Goal: Use online tool/utility: Utilize a website feature to perform a specific function

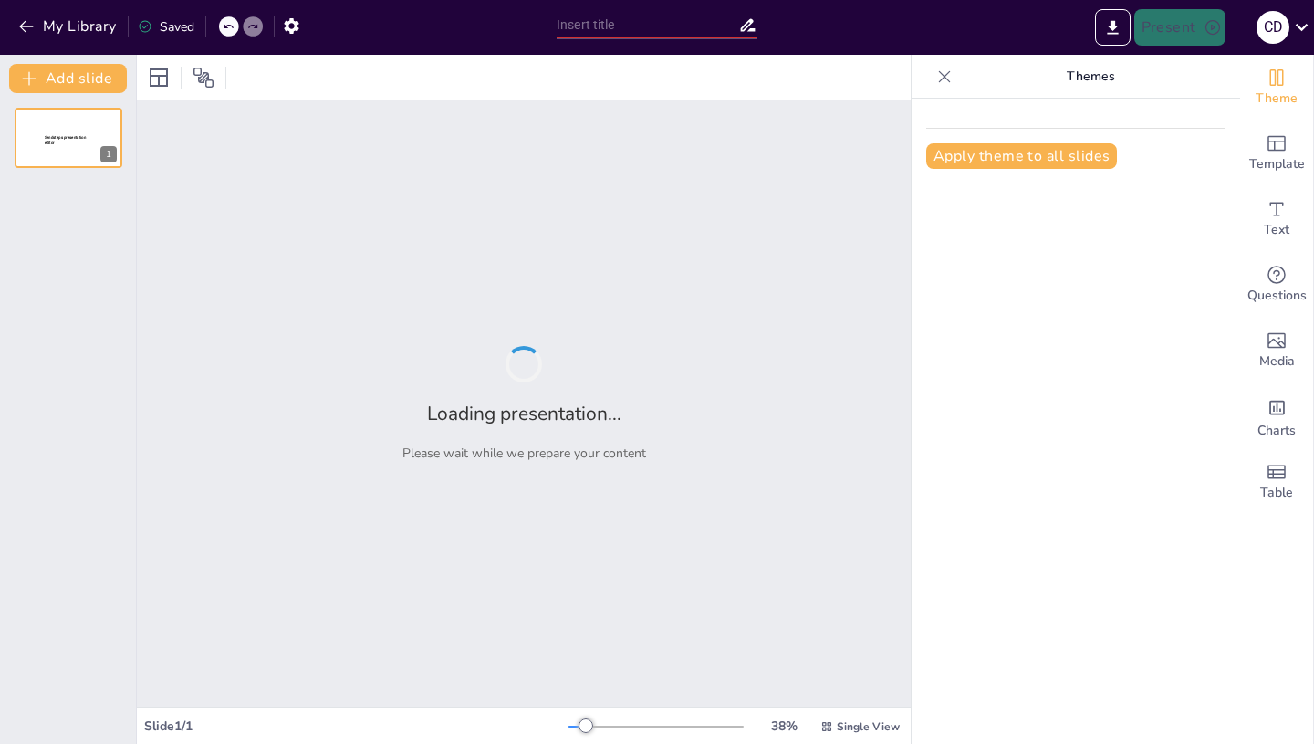
type input "Imported ci parte I.pptx"
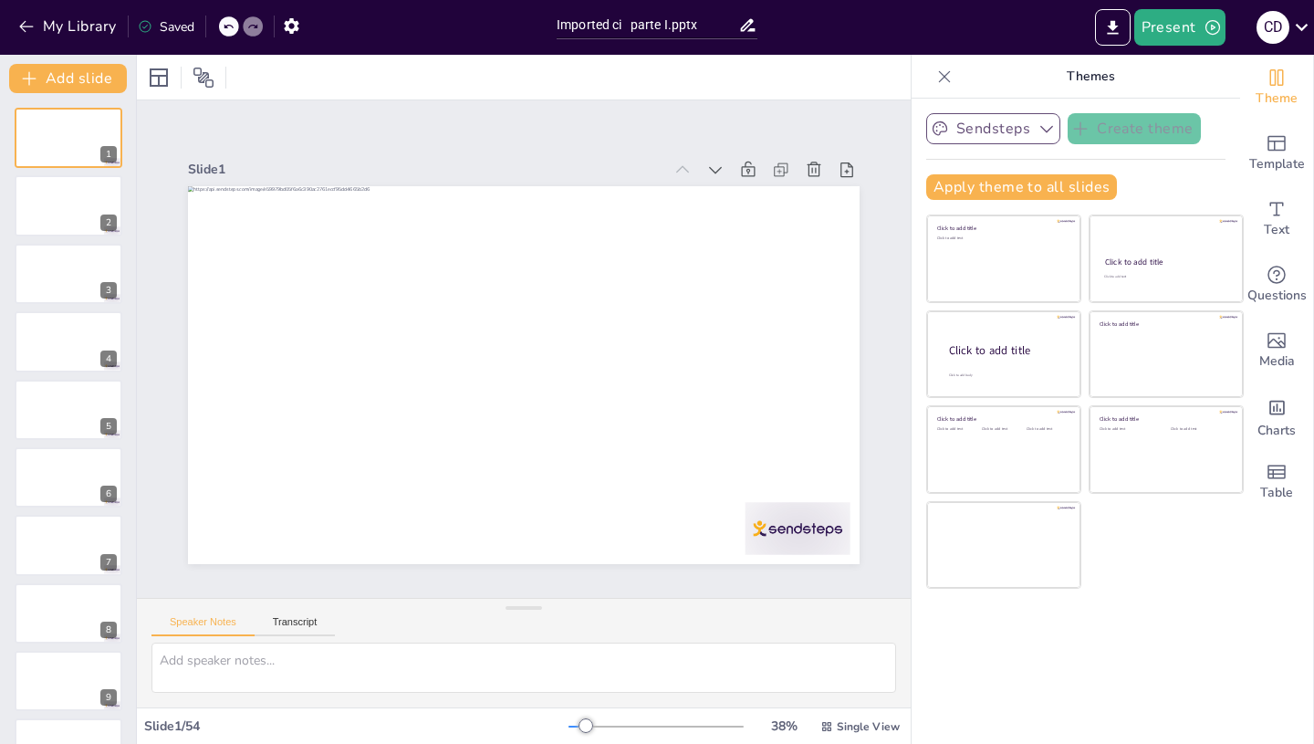
click at [1045, 128] on icon "button" at bounding box center [1046, 129] width 18 height 18
click at [1175, 631] on div "Sendsteps Create theme Sendsteps Themes Sendsteps Apply theme to all slides Cli…" at bounding box center [1076, 421] width 328 height 645
click at [1211, 26] on icon "button" at bounding box center [1212, 27] width 15 height 15
click at [1197, 112] on li "Play presentation" at bounding box center [1207, 112] width 143 height 29
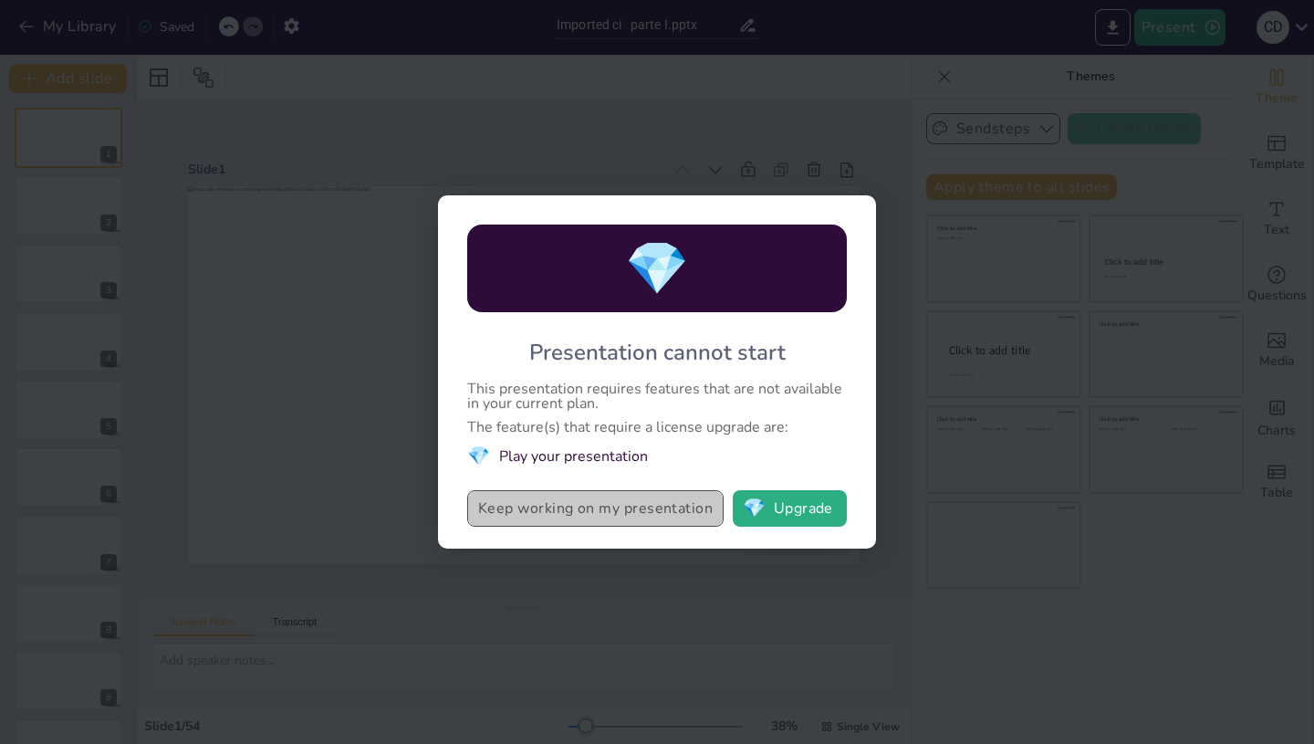
click at [651, 506] on button "Keep working on my presentation" at bounding box center [595, 508] width 256 height 36
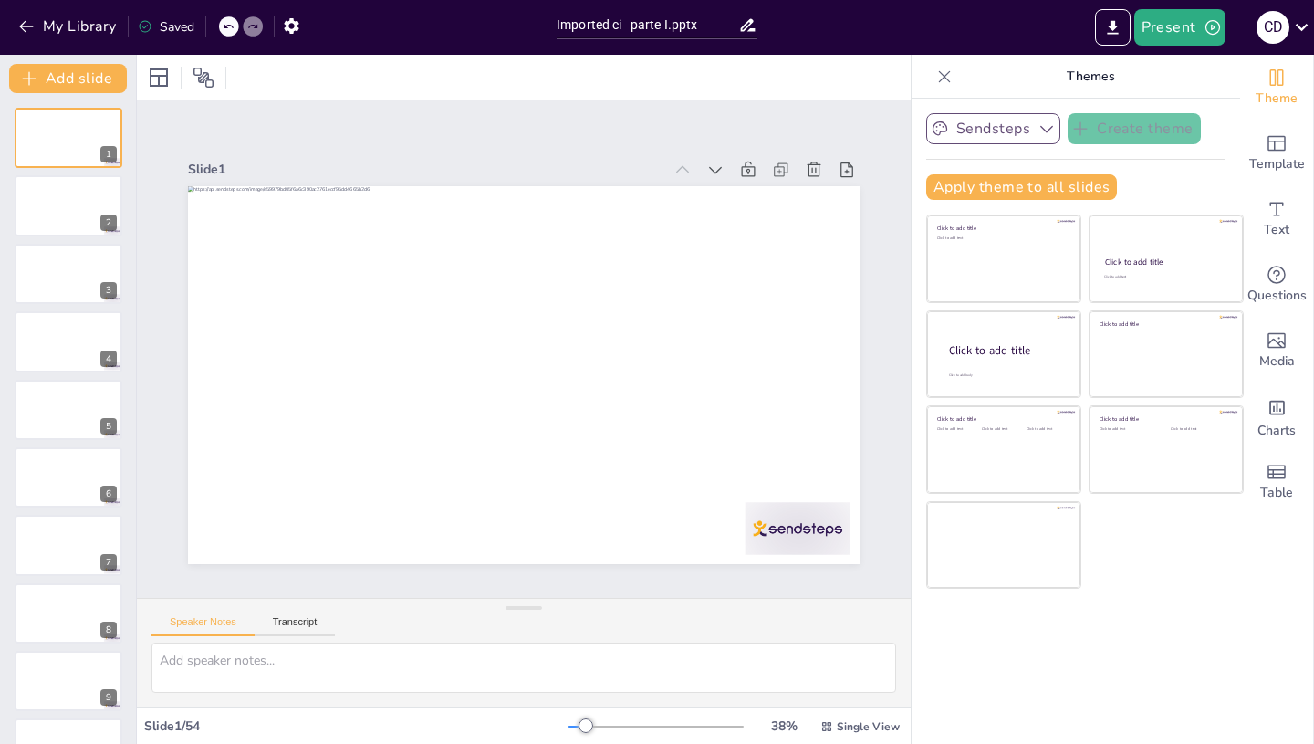
click at [545, 611] on div "Speaker Notes Transcript" at bounding box center [524, 621] width 774 height 44
click at [710, 25] on input "Imported ci parte I.pptx" at bounding box center [648, 25] width 182 height 26
click at [1044, 30] on div "Present C D" at bounding box center [1039, 27] width 547 height 36
click at [87, 208] on div at bounding box center [69, 205] width 108 height 60
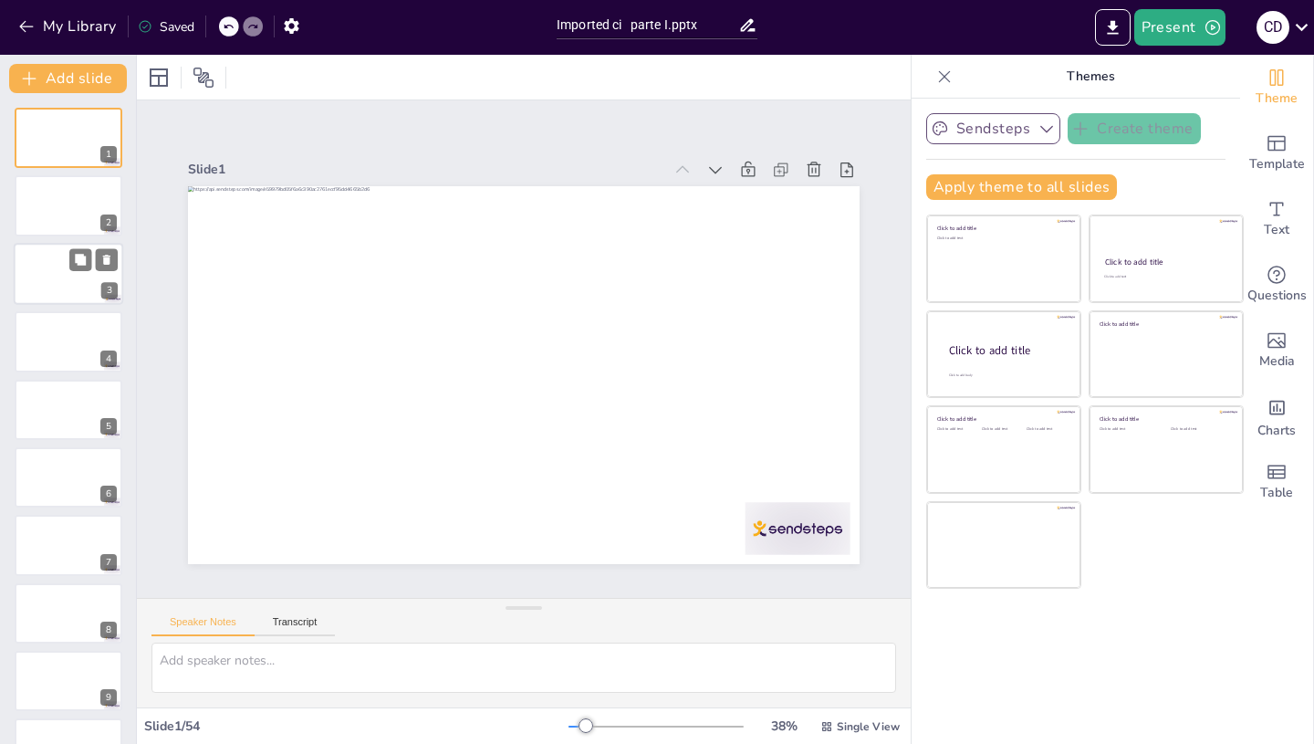
click at [87, 208] on div at bounding box center [69, 205] width 108 height 60
click at [81, 293] on div at bounding box center [68, 274] width 109 height 62
click at [84, 347] on div at bounding box center [68, 341] width 109 height 62
click at [78, 396] on icon at bounding box center [80, 395] width 11 height 11
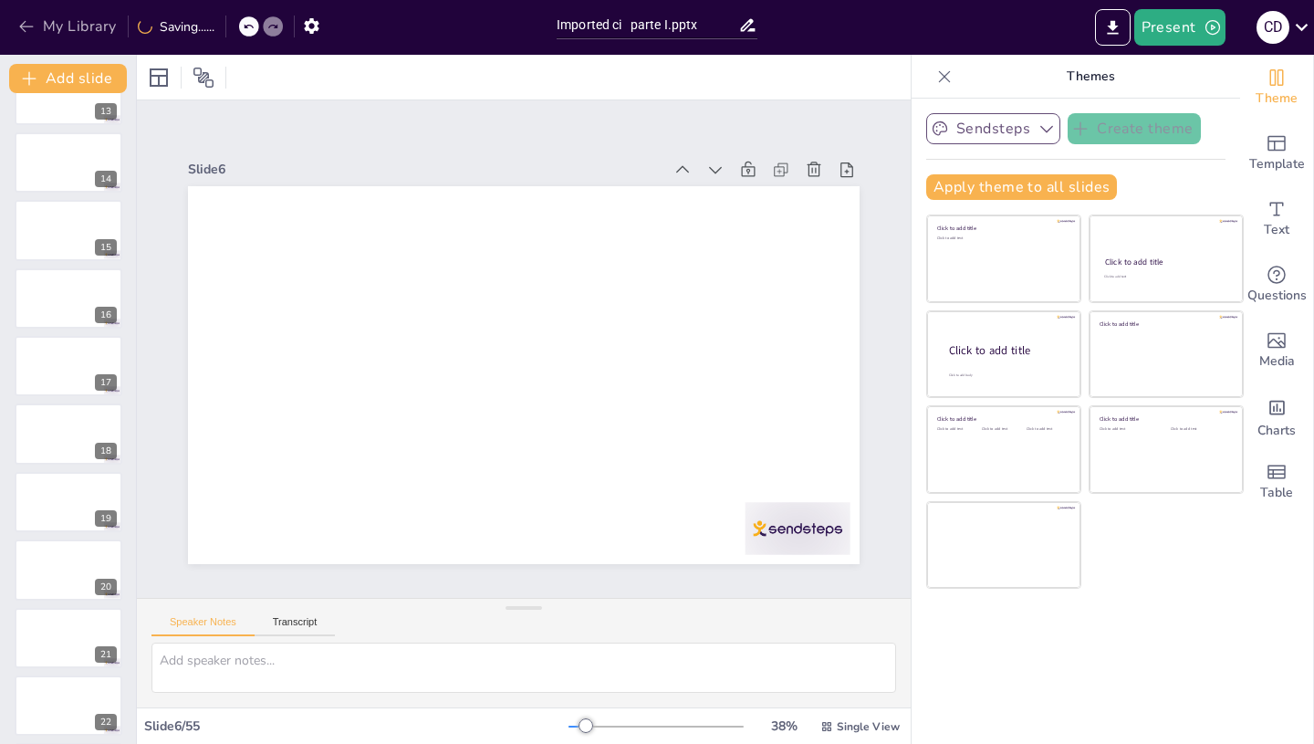
scroll to position [548, 0]
